Goal: Check status: Check status

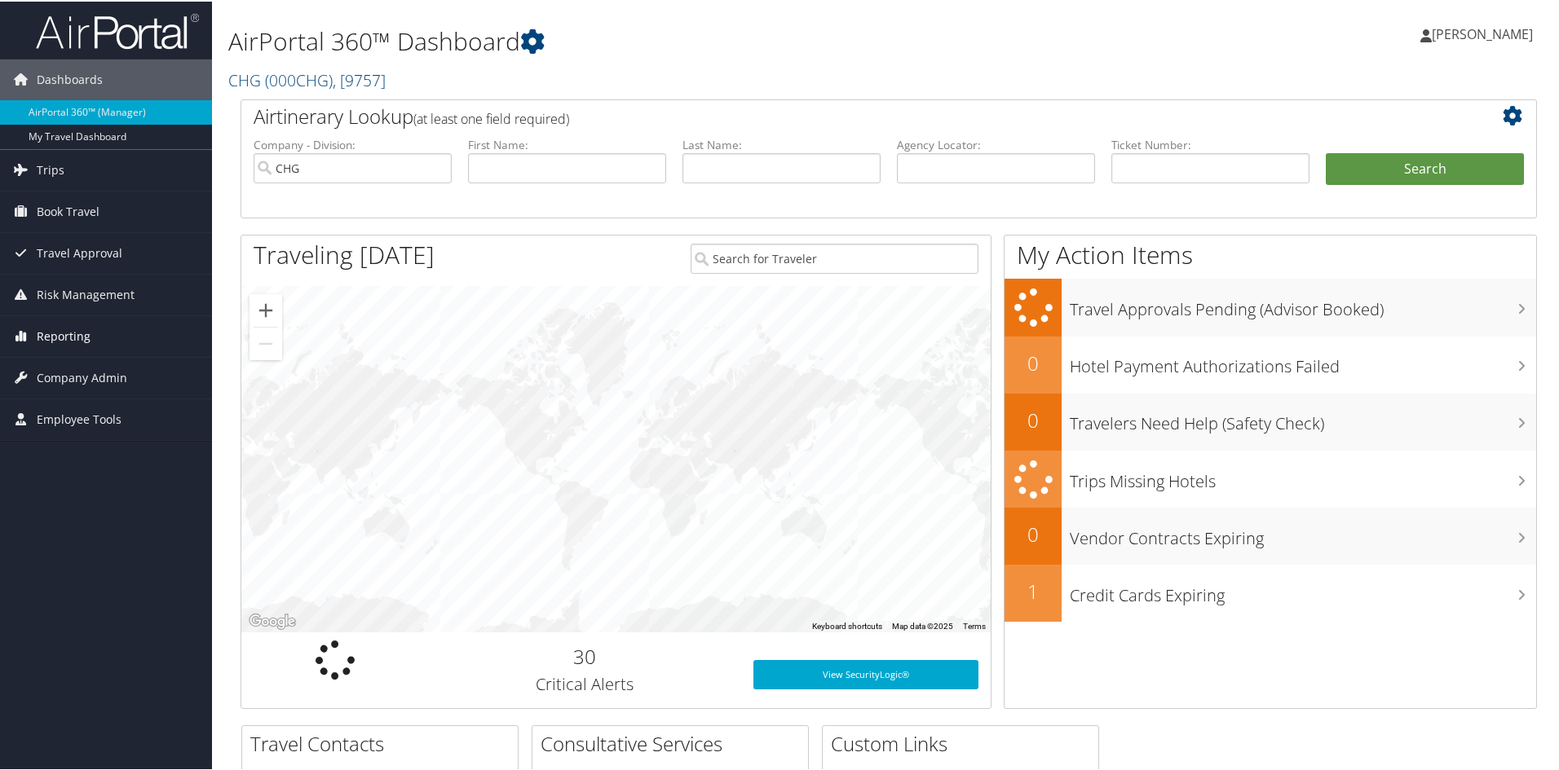
click at [60, 328] on span "Reporting" at bounding box center [64, 335] width 54 height 41
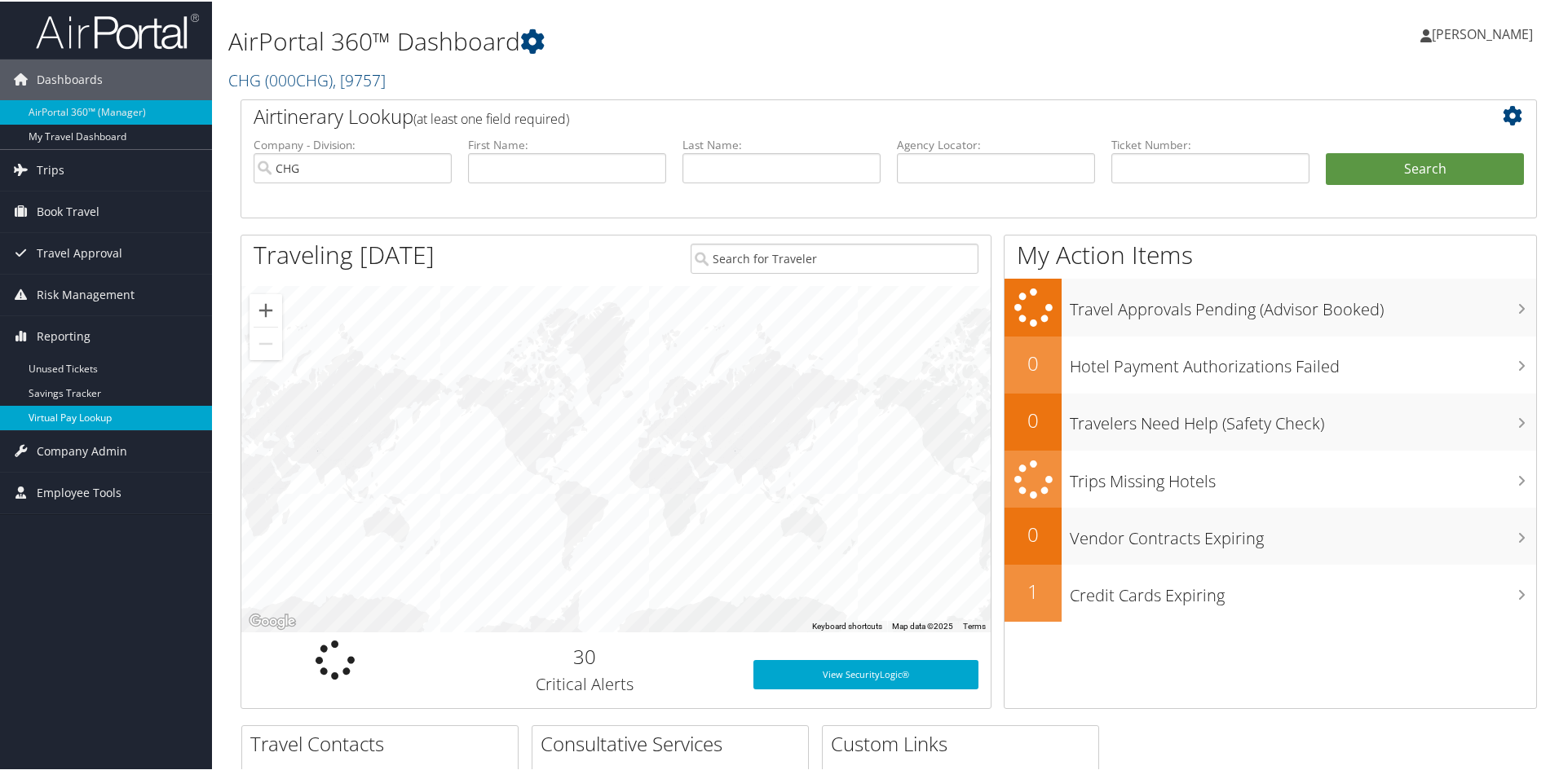
click at [86, 417] on link "Virtual Pay Lookup" at bounding box center [106, 416] width 212 height 24
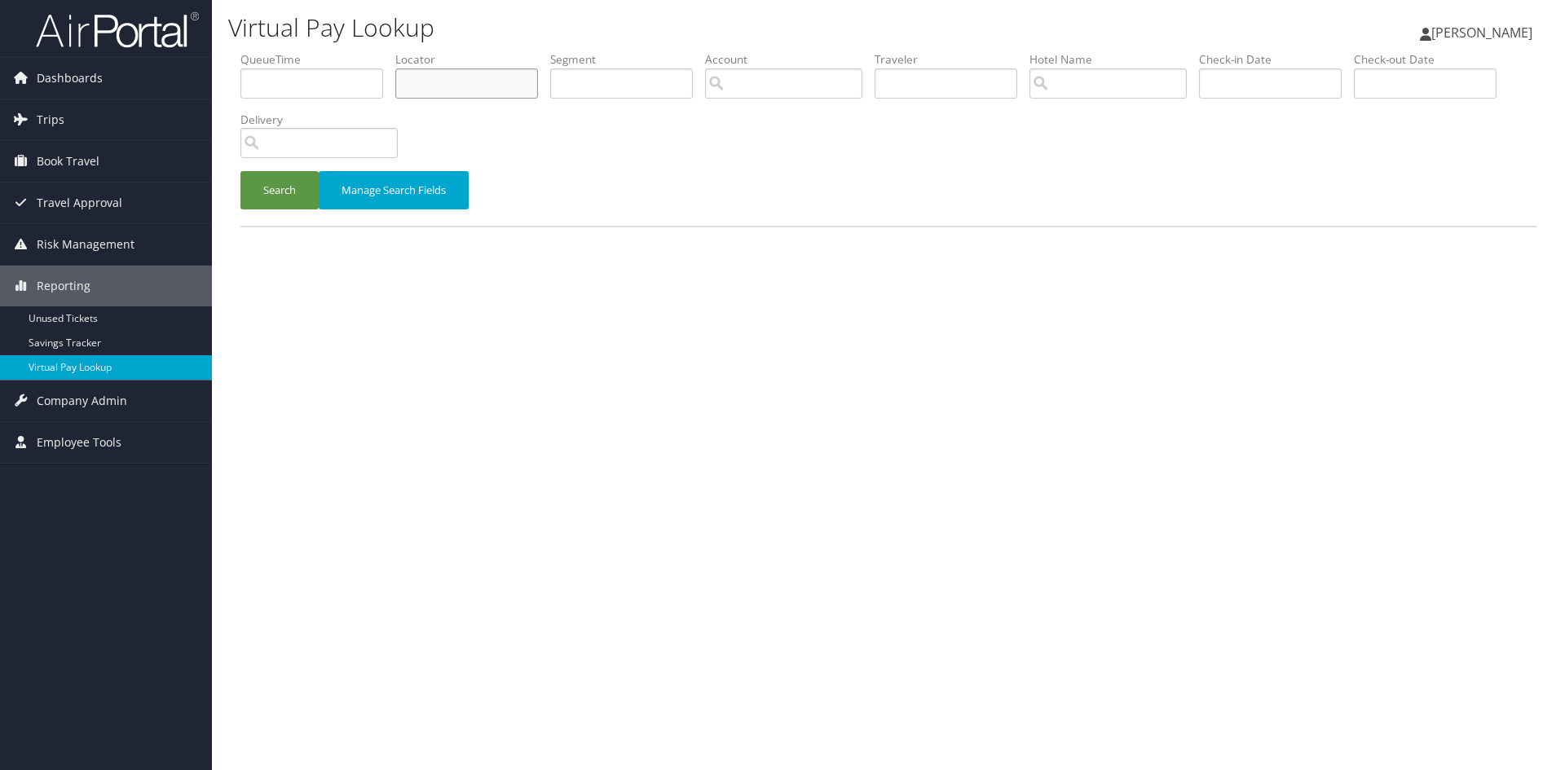
click at [457, 80] on input "text" at bounding box center [466, 83] width 143 height 30
paste input "CIZORT"
type input "CIZORT"
click at [270, 196] on button "Search" at bounding box center [280, 190] width 78 height 38
